Goal: Information Seeking & Learning: Learn about a topic

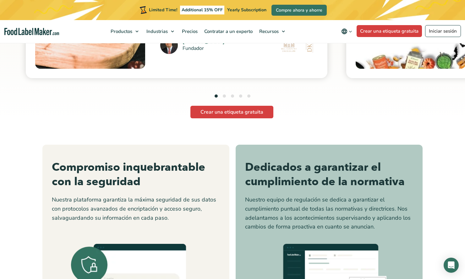
scroll to position [1678, 0]
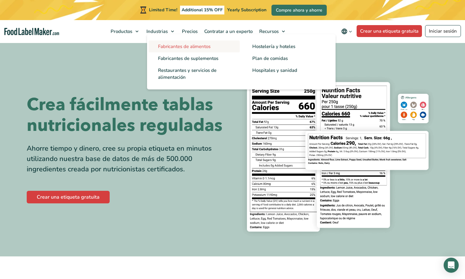
click at [173, 45] on span "Fabricantes de alimentos" at bounding box center [184, 46] width 52 height 6
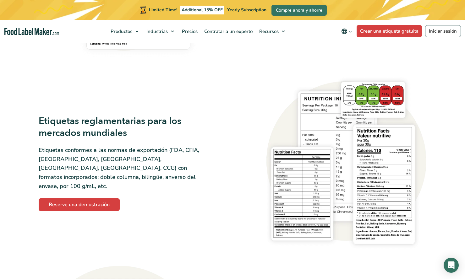
scroll to position [415, 0]
